Goal: Communication & Community: Answer question/provide support

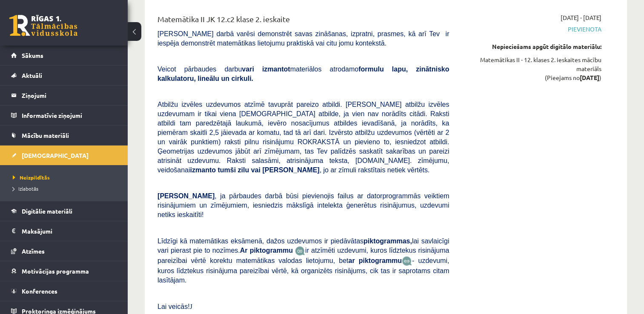
scroll to position [674, 0]
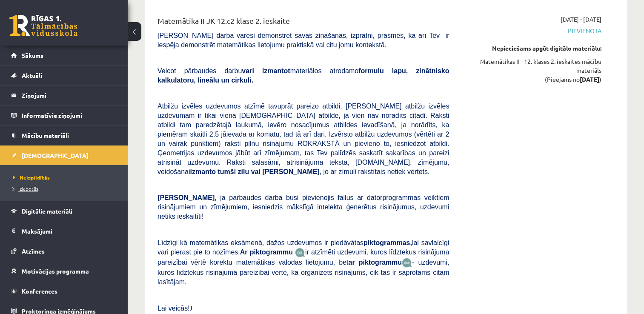
click at [52, 186] on link "Izlabotās" at bounding box center [66, 189] width 106 height 8
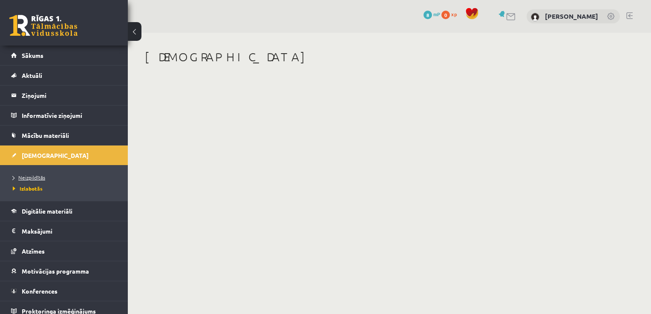
click at [41, 175] on span "Neizpildītās" at bounding box center [29, 177] width 32 height 7
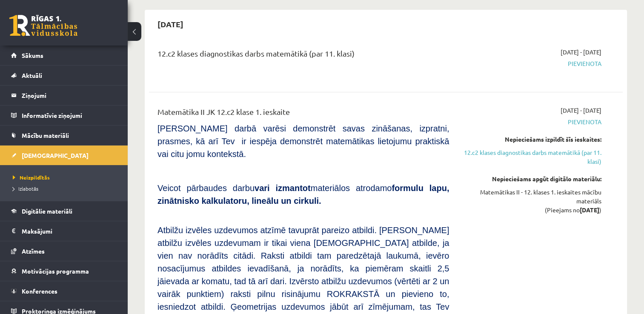
scroll to position [76, 0]
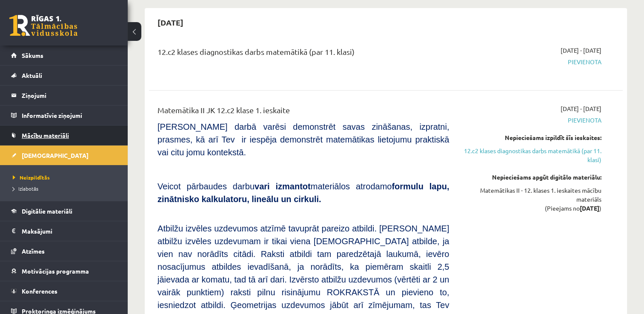
click at [49, 137] on span "Mācību materiāli" at bounding box center [45, 136] width 47 height 8
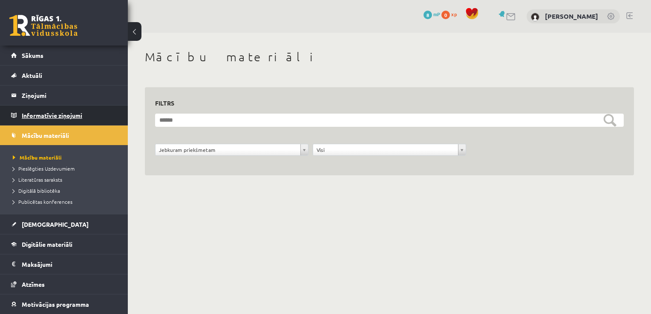
click at [78, 116] on legend "Informatīvie ziņojumi 1" at bounding box center [69, 116] width 95 height 20
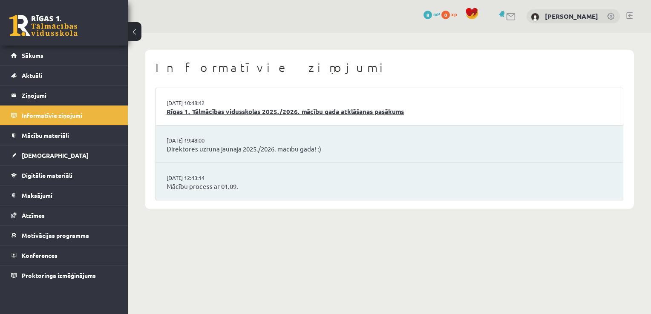
click at [200, 113] on link "Rīgas 1. Tālmācības vidusskolas 2025./2026. mācību gada atklāšanas pasākums" at bounding box center [388, 112] width 445 height 10
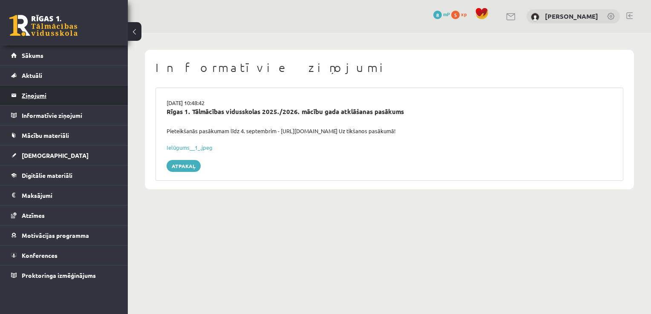
click at [52, 98] on legend "Ziņojumi 0" at bounding box center [69, 96] width 95 height 20
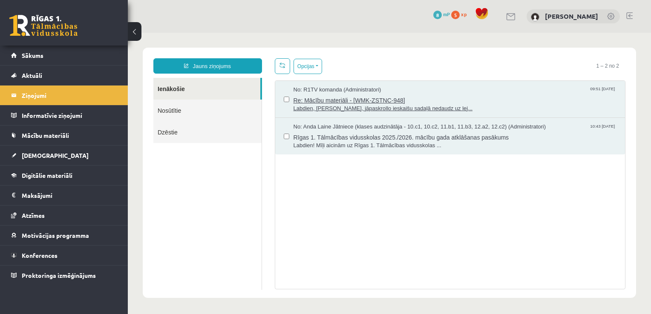
click at [328, 99] on span "Re: Mācību materiāli - [WMK-ZSTNC-948]" at bounding box center [454, 99] width 323 height 11
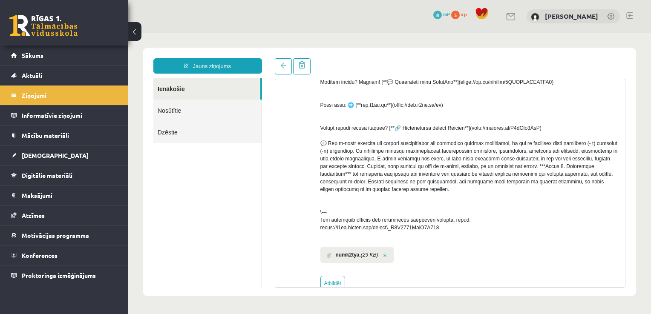
scroll to position [287, 0]
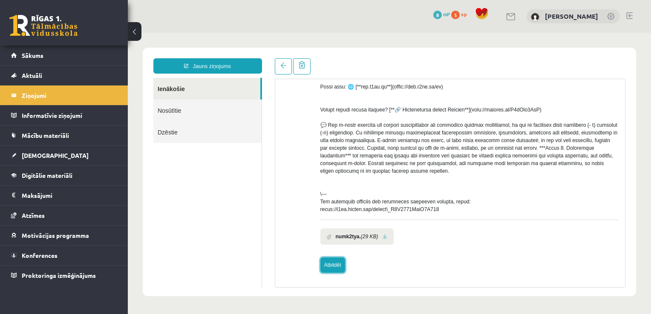
click at [330, 262] on link "Atbildēt" at bounding box center [332, 265] width 25 height 15
type input "**********"
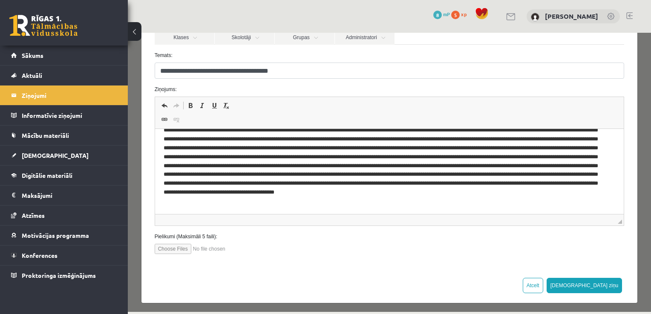
scroll to position [0, 0]
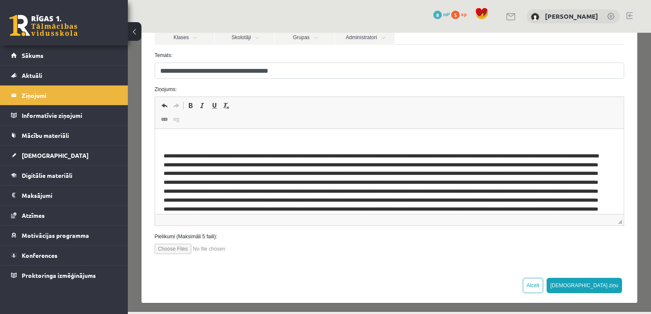
click at [186, 138] on p "Editor, wiswyg-editor-47363838058440-1756799463-793" at bounding box center [389, 142] width 452 height 9
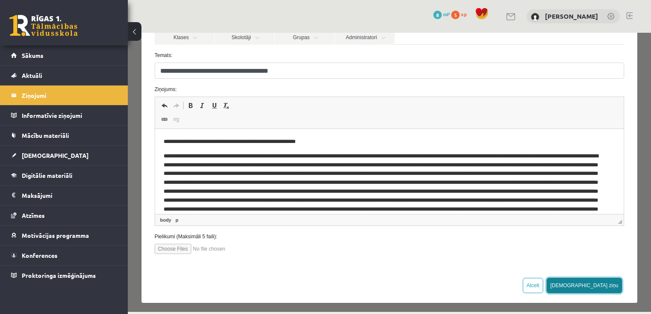
click at [602, 286] on button "[DEMOGRAPHIC_DATA] ziņu" at bounding box center [584, 285] width 76 height 15
